Goal: Transaction & Acquisition: Purchase product/service

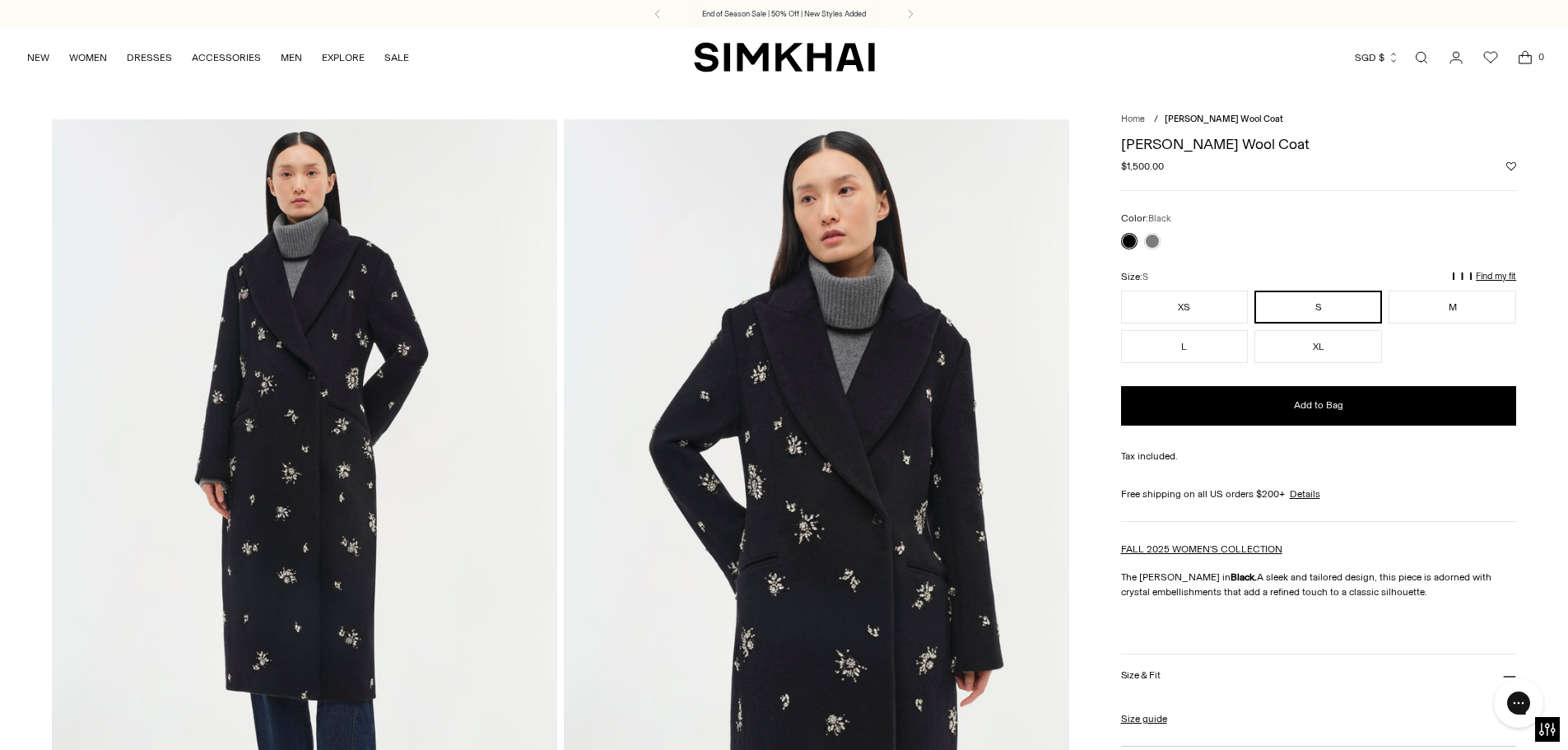
click at [1219, 277] on p "Find my fit" at bounding box center [1209, 284] width 19 height 30
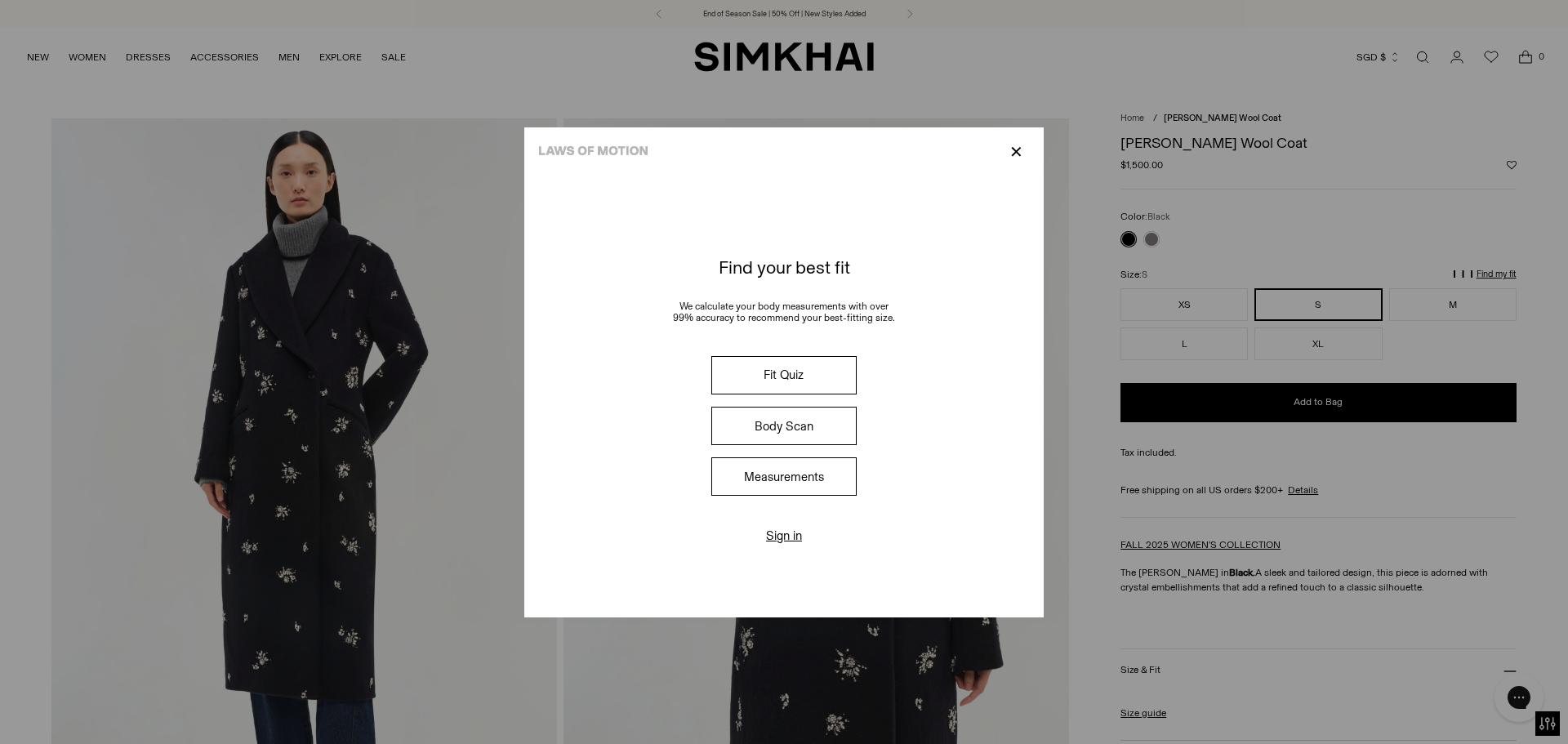
click at [1020, 159] on p "✕" at bounding box center [1016, 152] width 22 height 28
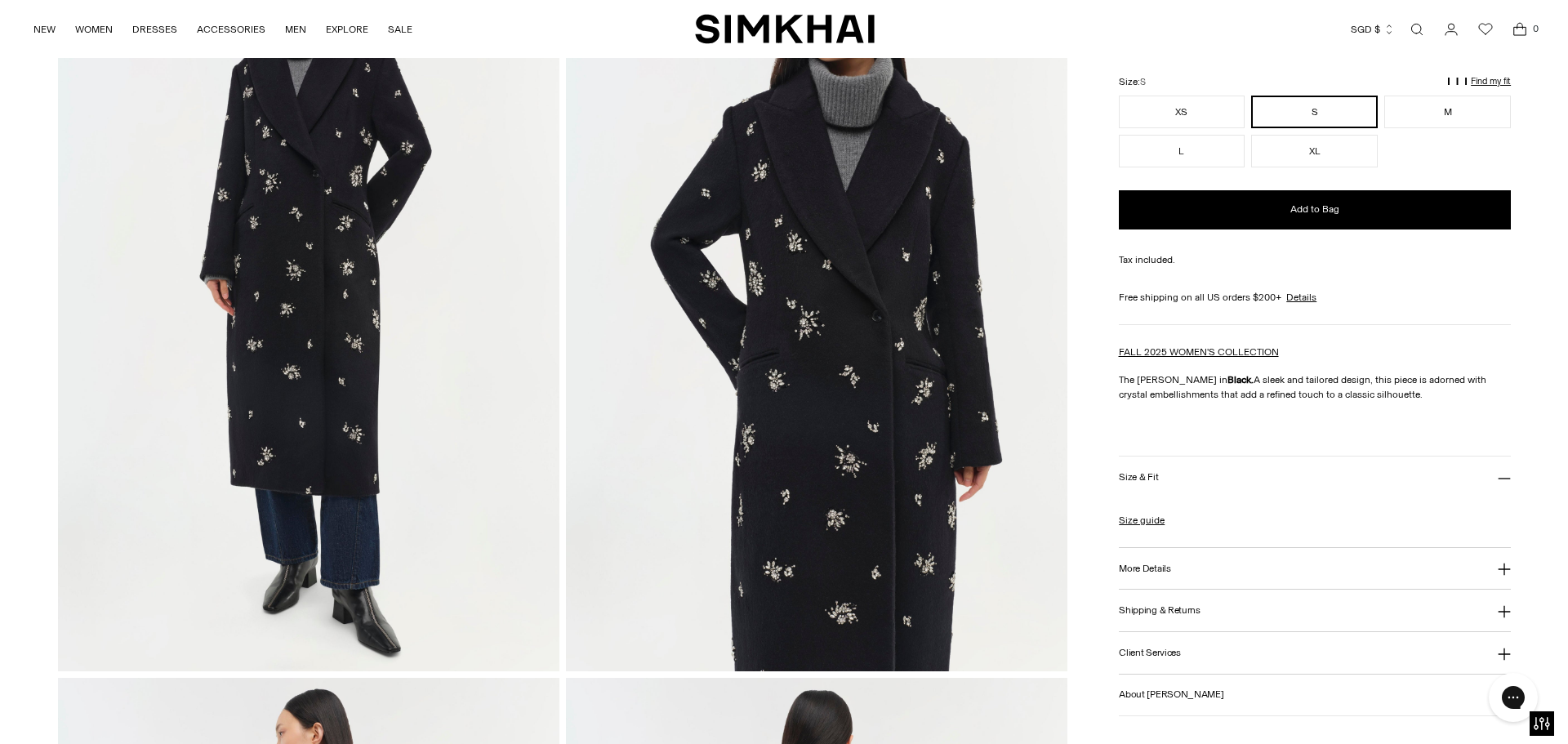
scroll to position [327, 0]
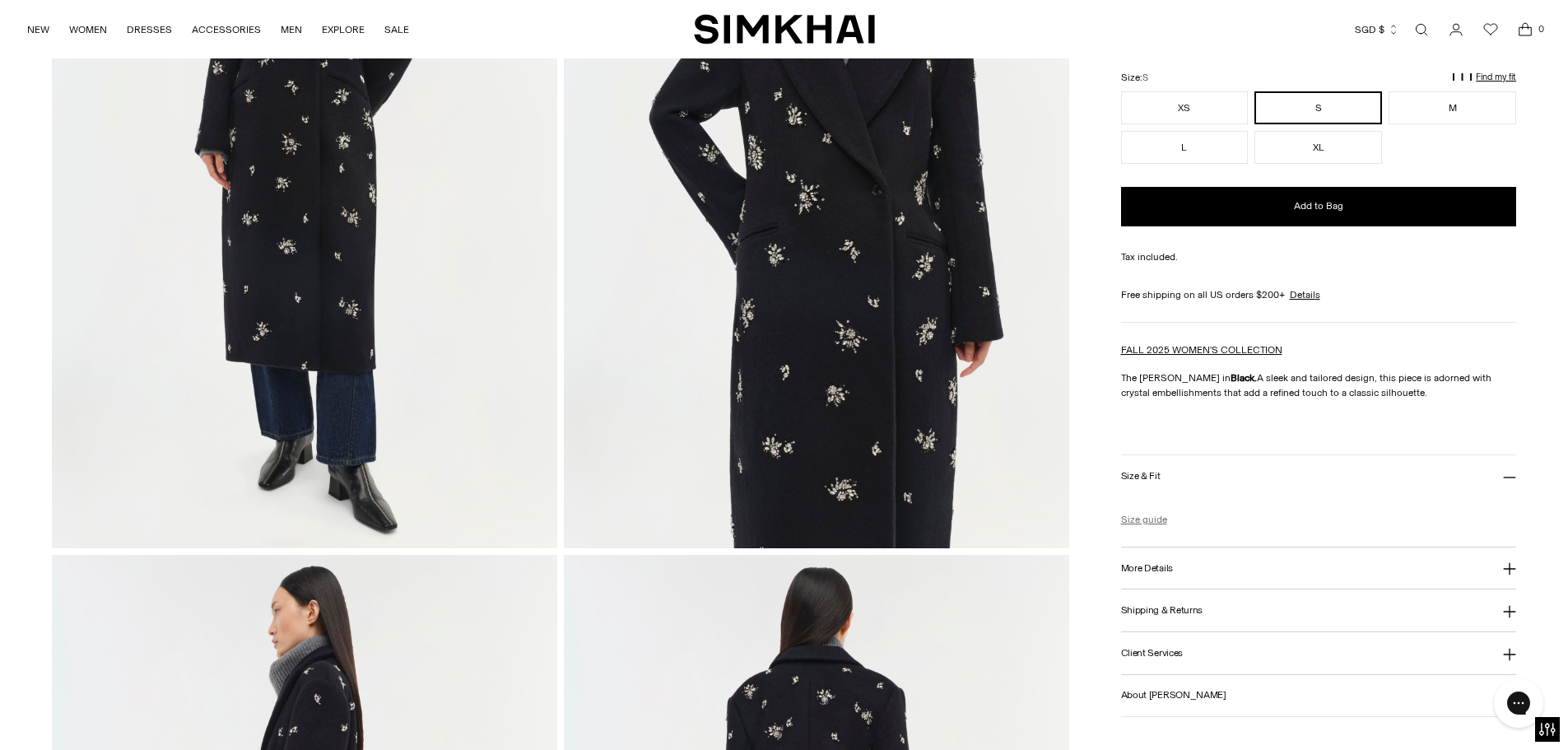
click at [1150, 520] on link "Size guide" at bounding box center [1144, 519] width 46 height 15
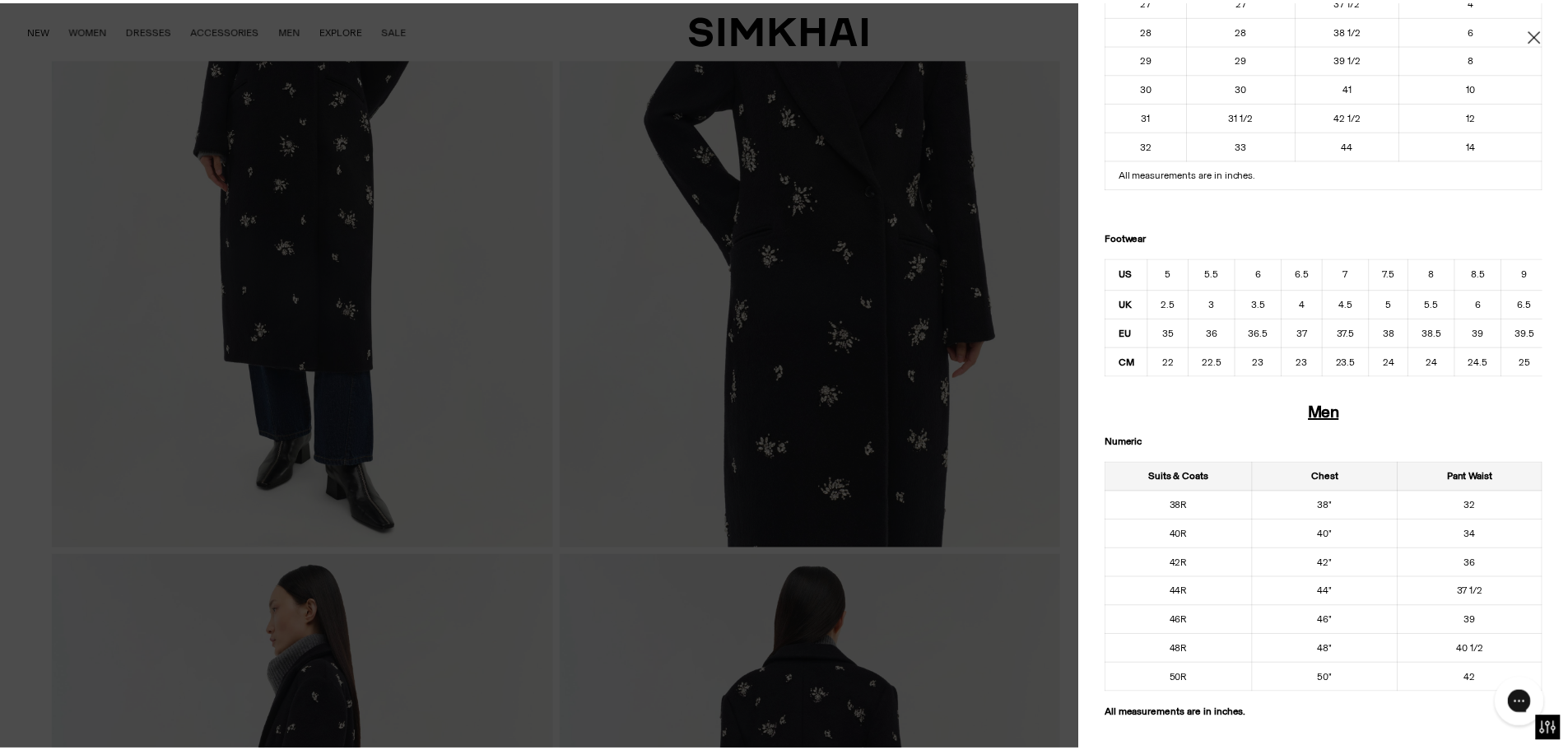
scroll to position [0, 0]
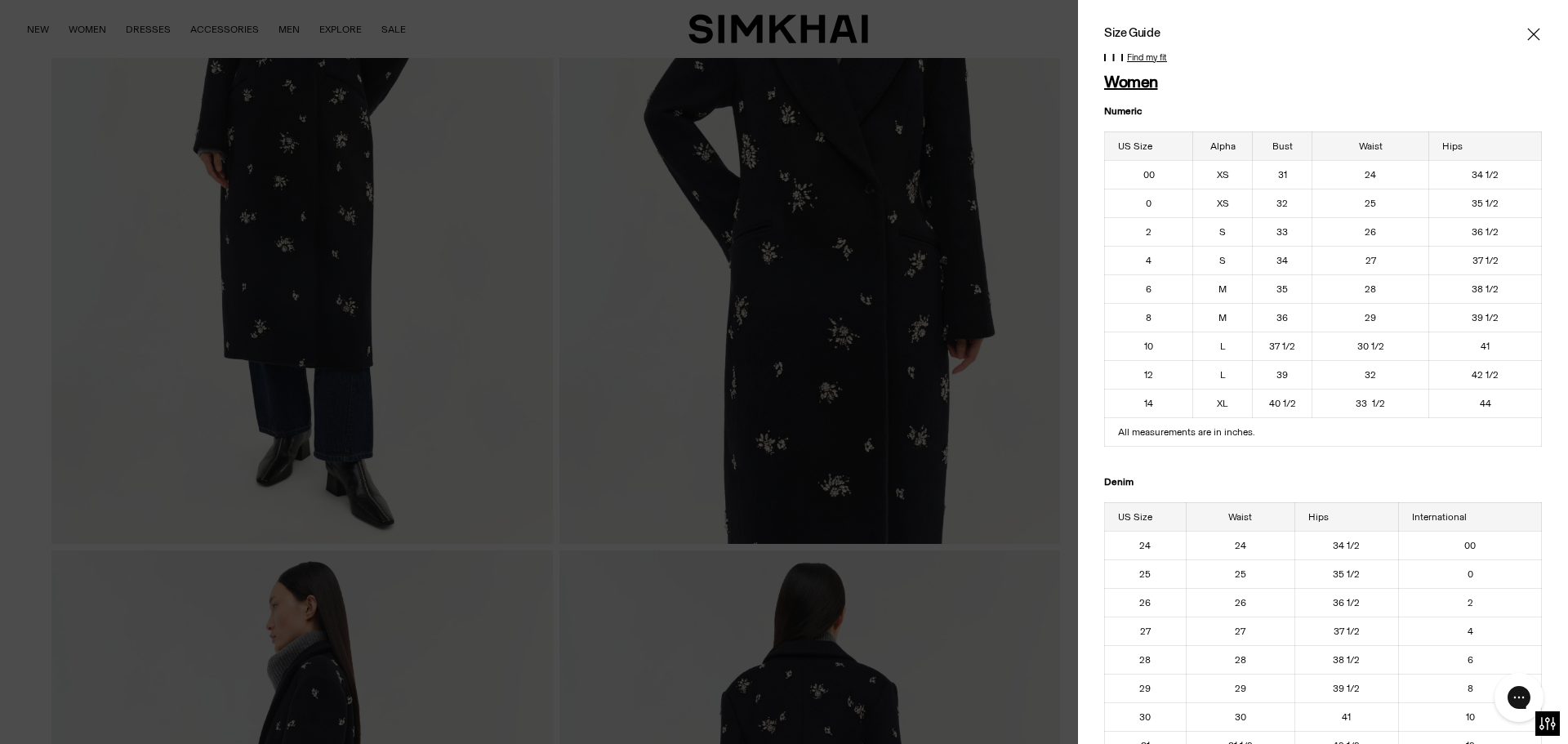
click at [1527, 36] on icon "Close" at bounding box center [1534, 34] width 13 height 16
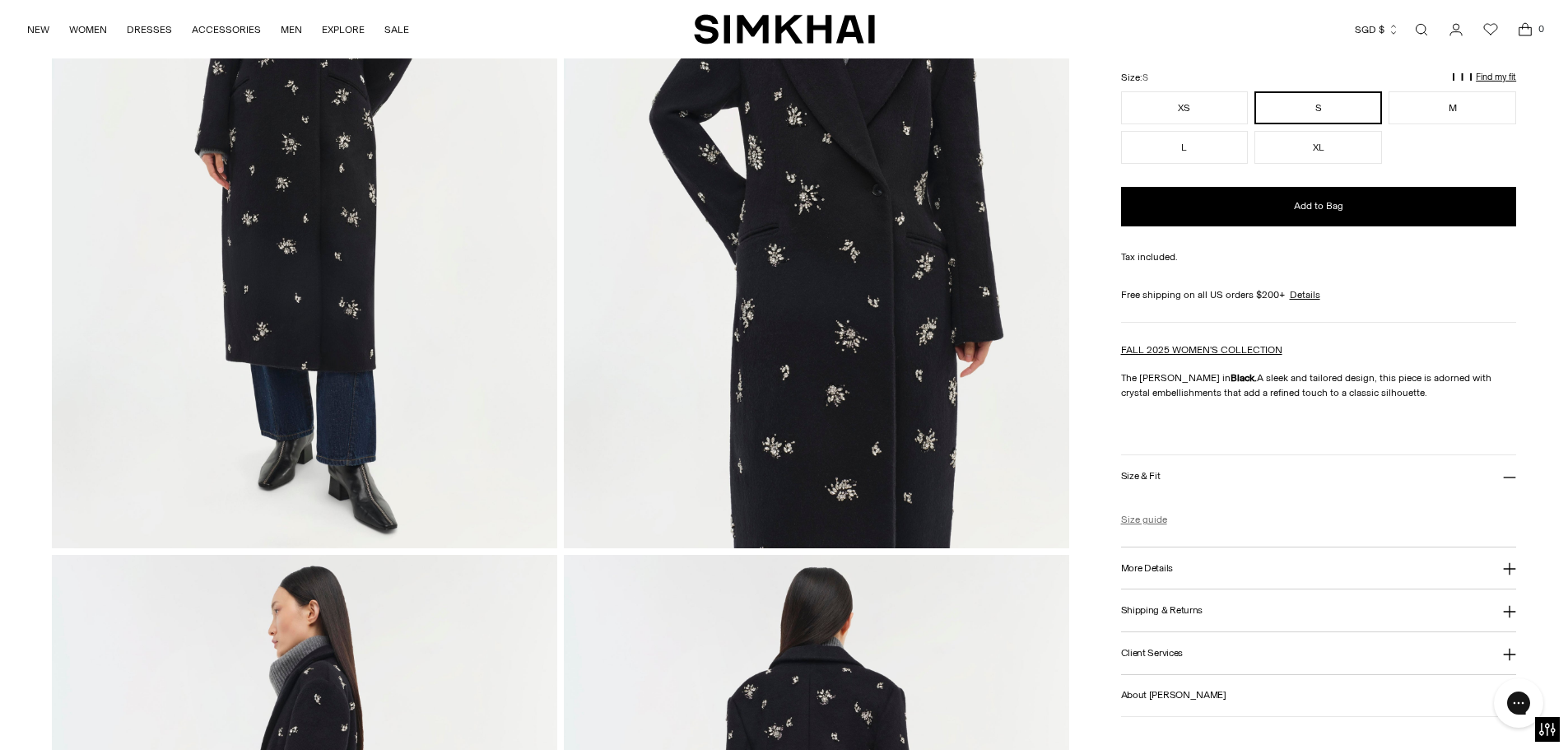
click at [1147, 518] on link "Size guide" at bounding box center [1144, 519] width 46 height 15
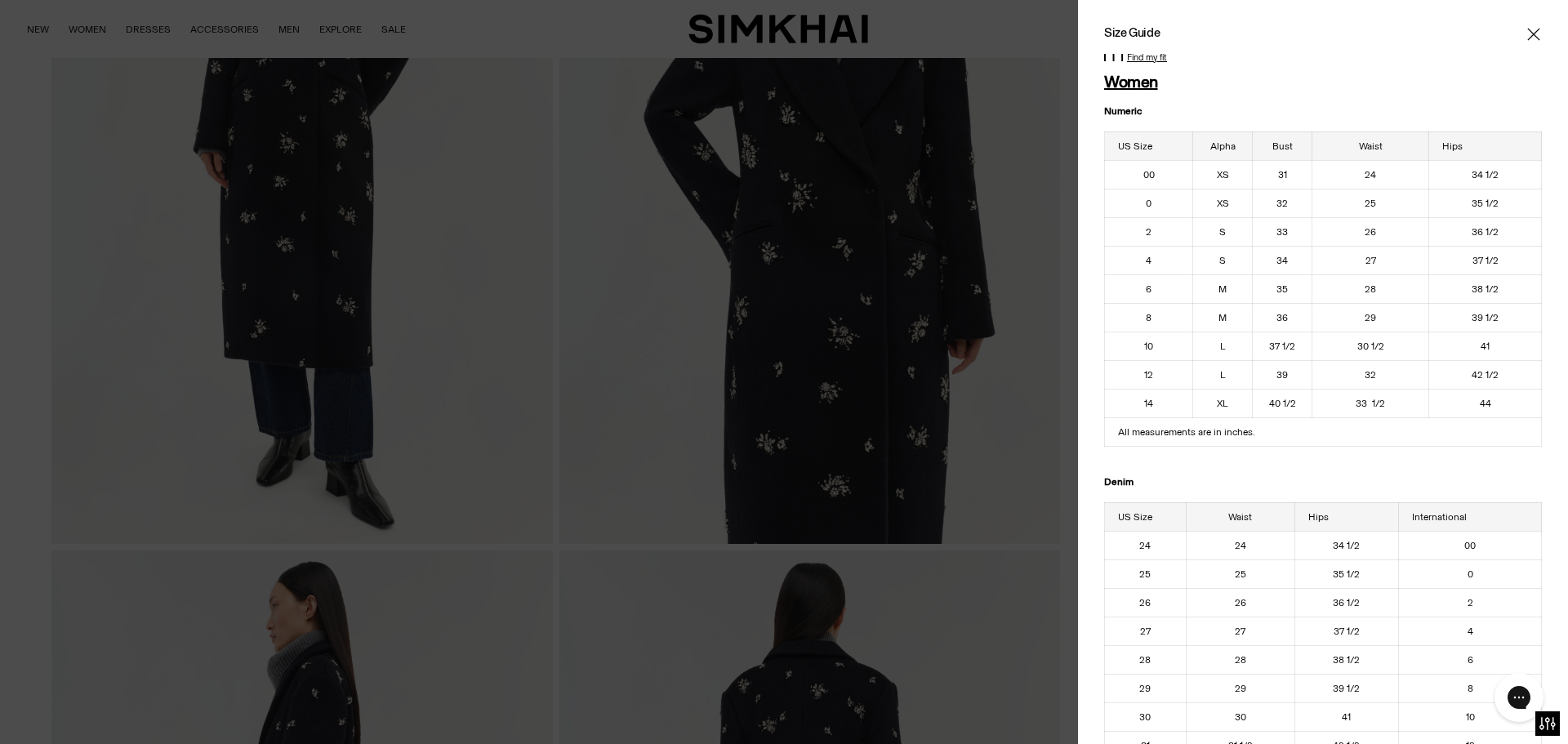
click at [1527, 33] on icon "Close" at bounding box center [1534, 34] width 13 height 13
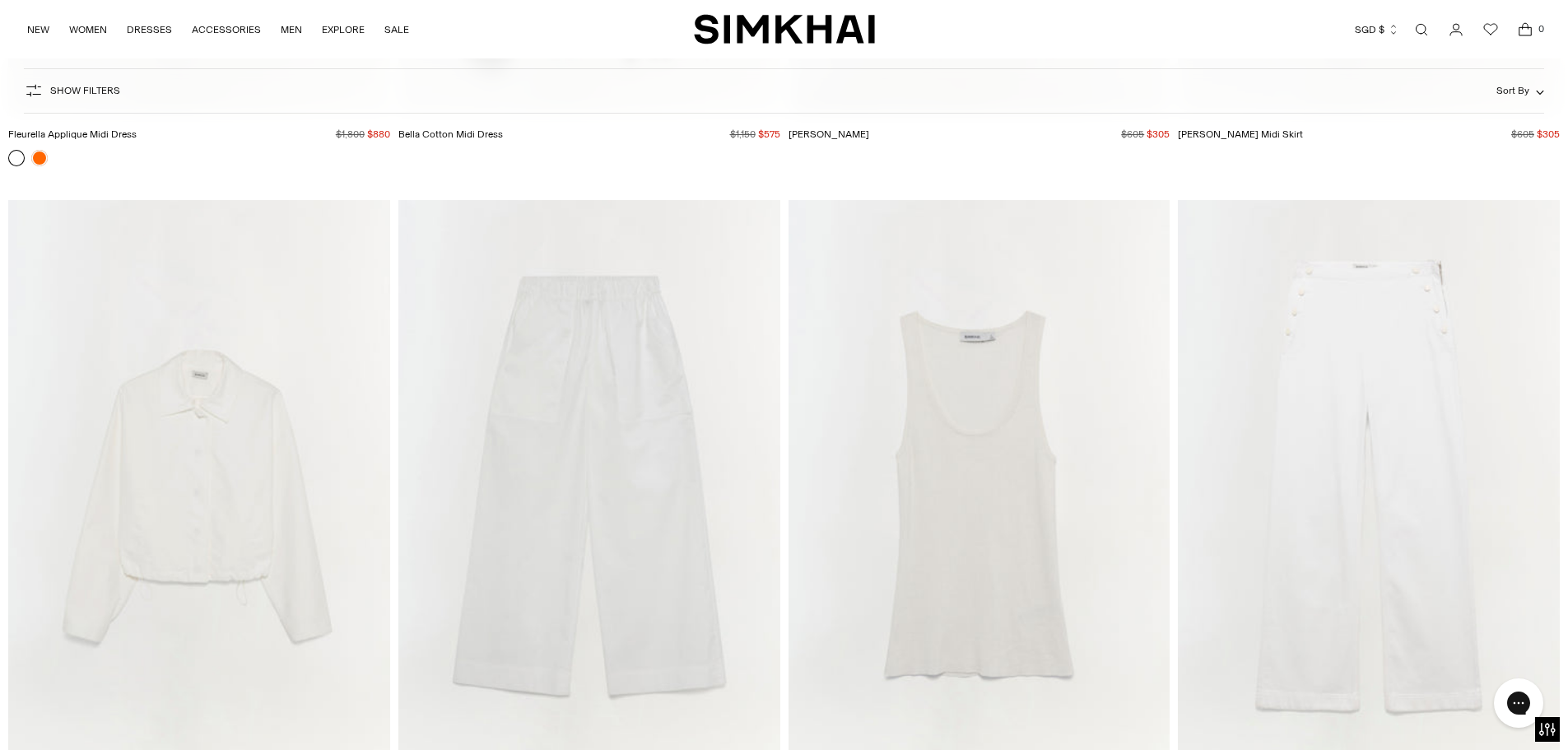
scroll to position [9881, 0]
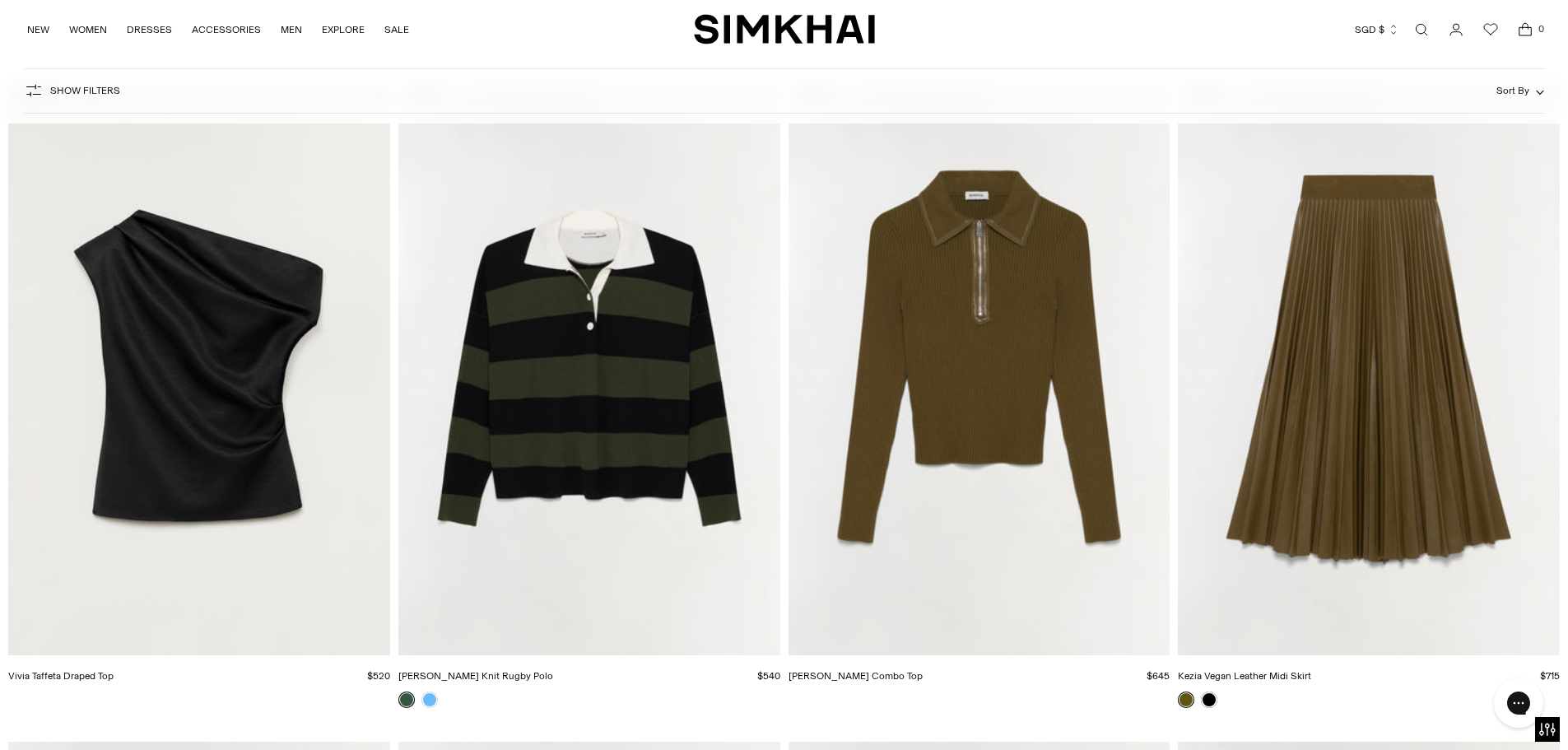
scroll to position [3539, 0]
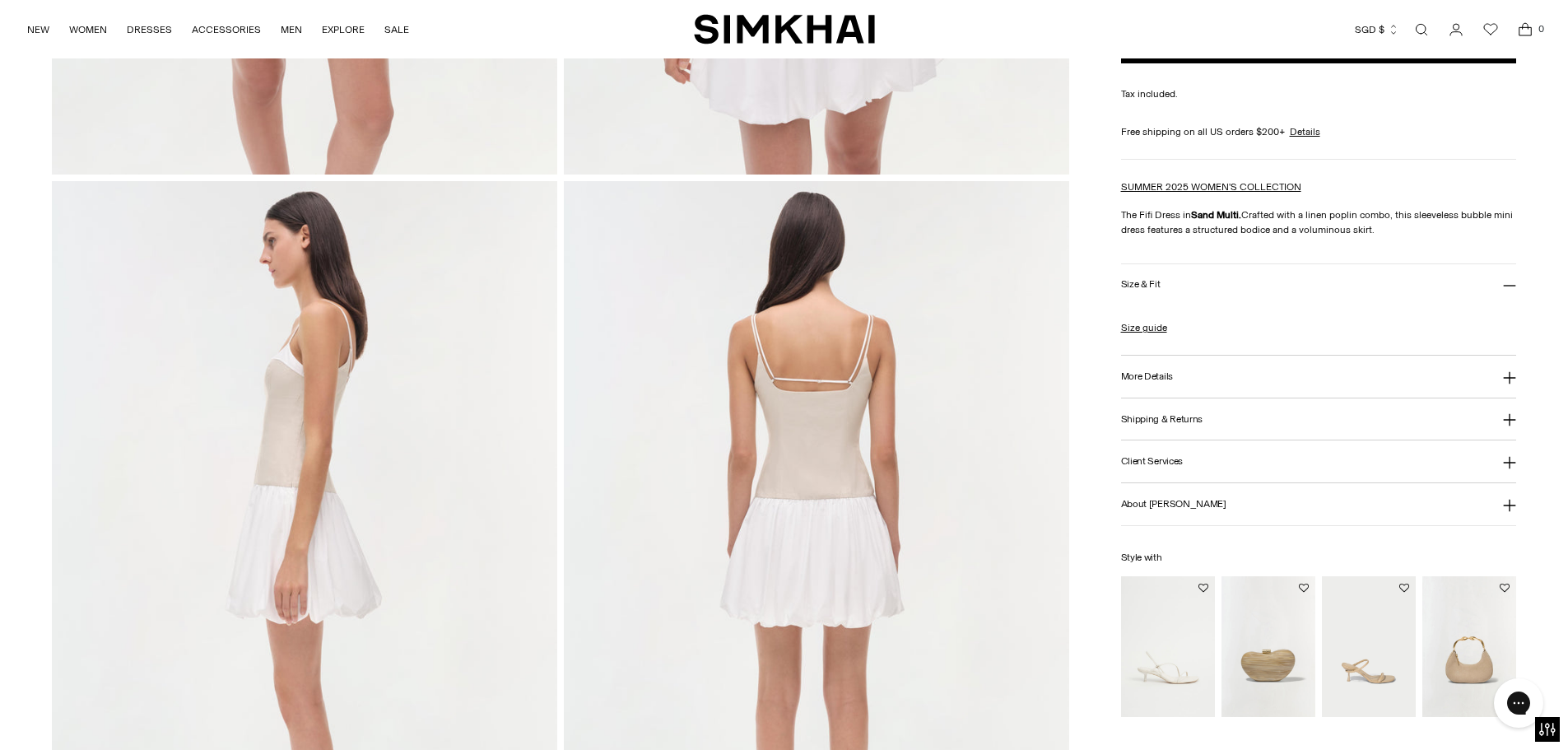
scroll to position [823, 0]
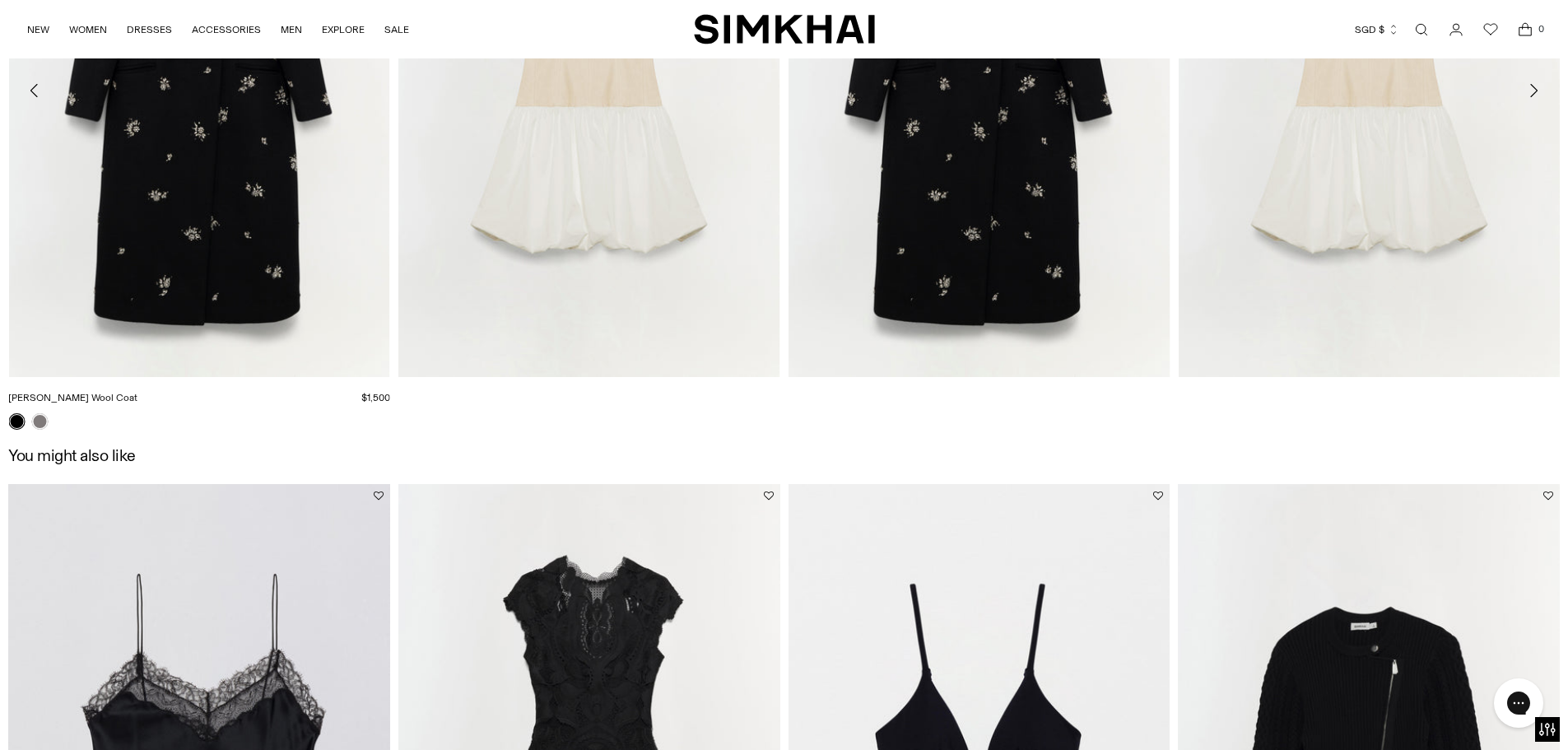
scroll to position [2963, 0]
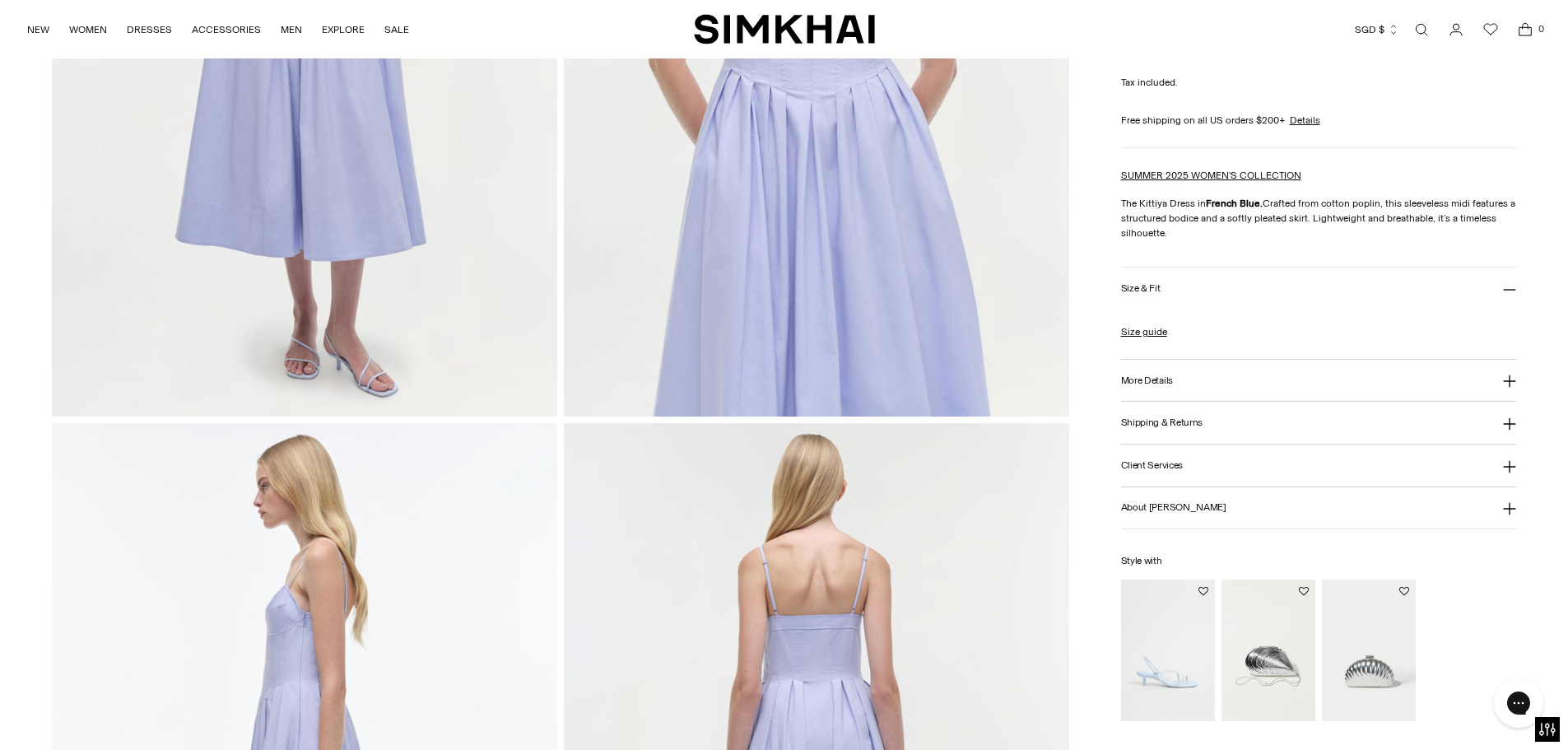
scroll to position [494, 0]
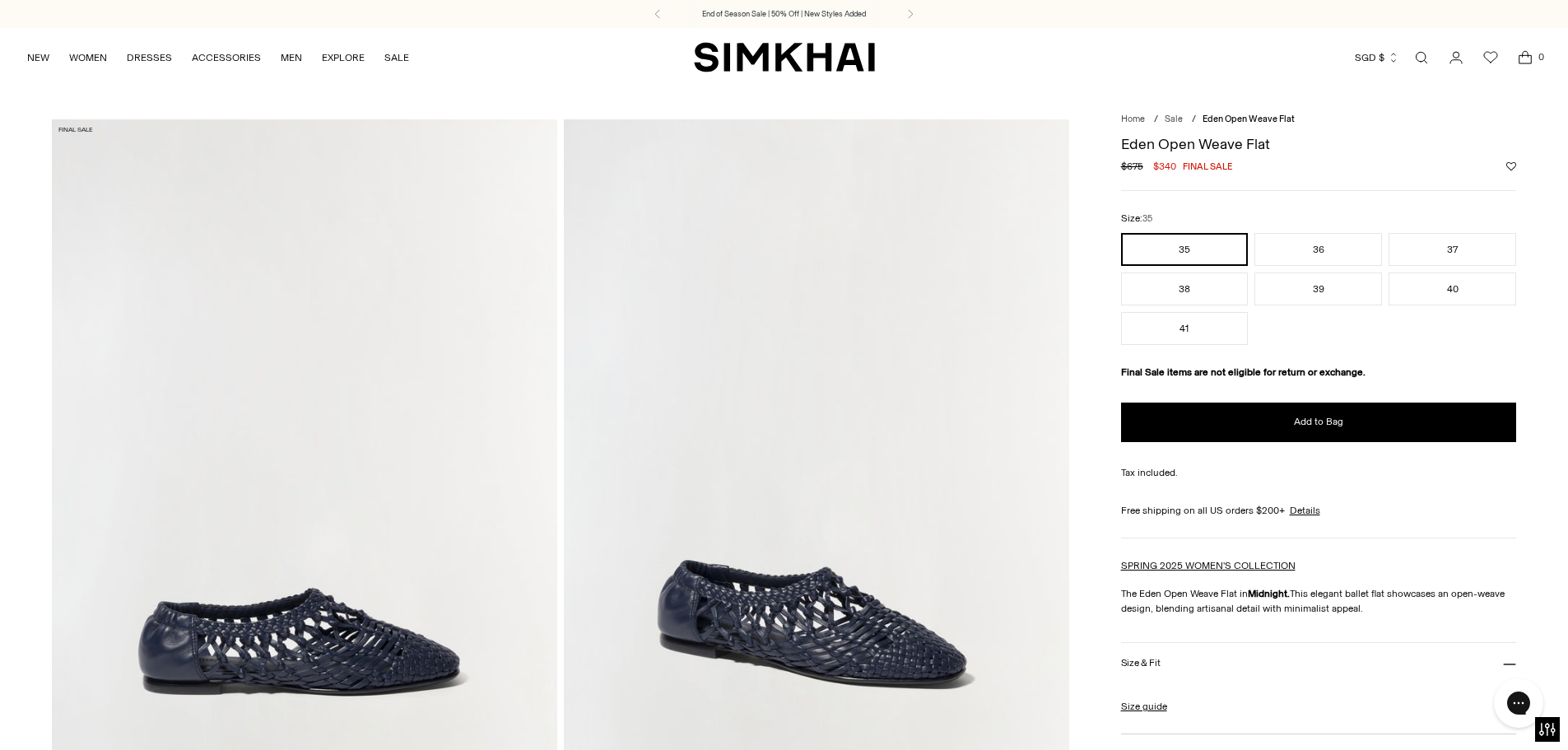
drag, startPoint x: 1301, startPoint y: 246, endPoint x: 1172, endPoint y: 248, distance: 129.0
click at [1301, 246] on button "36" at bounding box center [1318, 249] width 127 height 33
click at [1168, 240] on button "35" at bounding box center [1185, 249] width 127 height 33
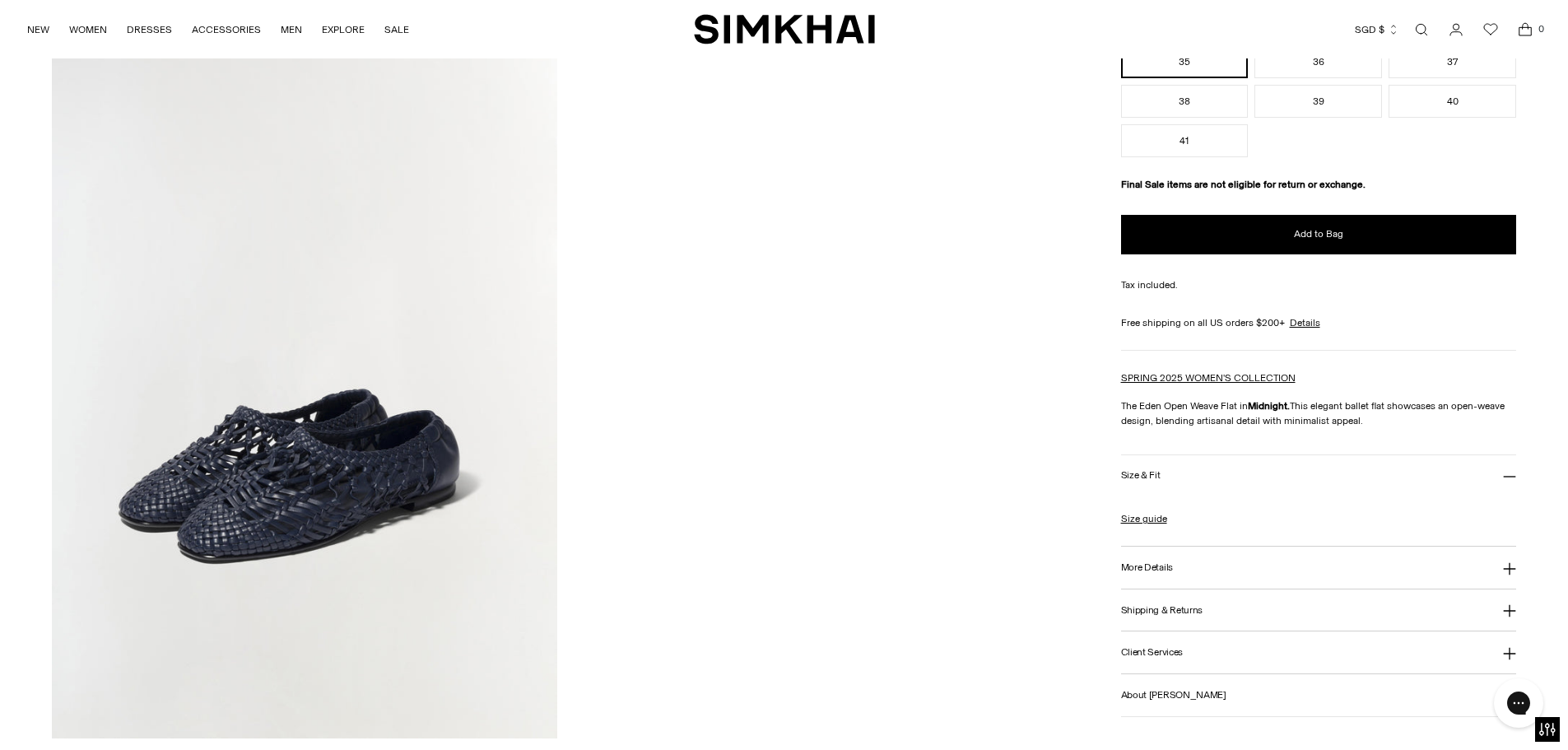
scroll to position [1975, 0]
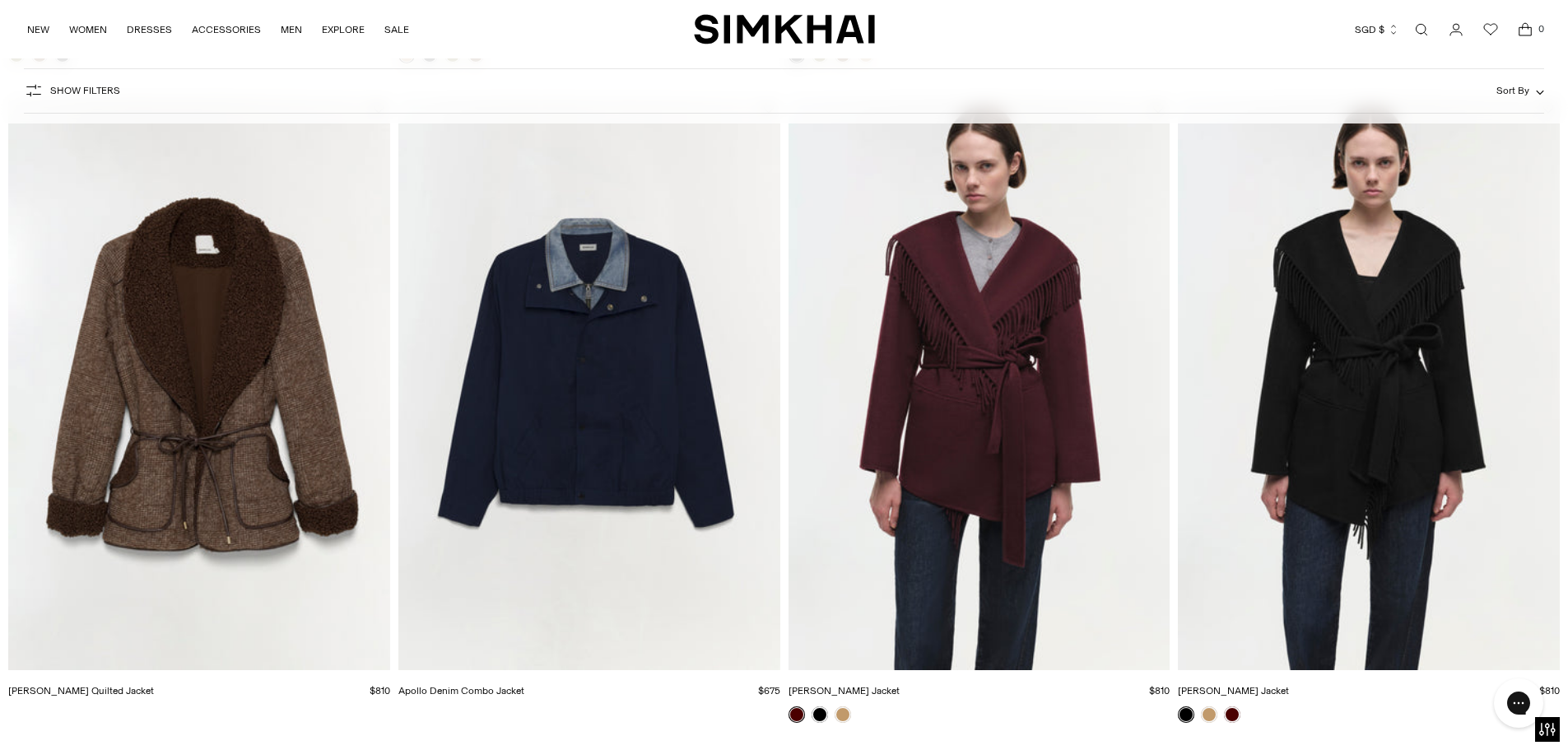
scroll to position [2767, 0]
